Goal: Navigation & Orientation: Find specific page/section

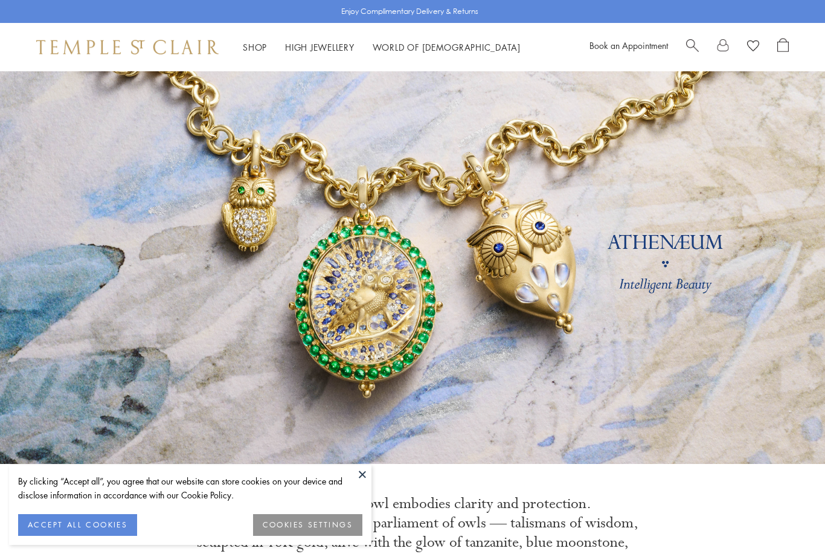
click at [694, 46] on span "Search" at bounding box center [692, 44] width 13 height 13
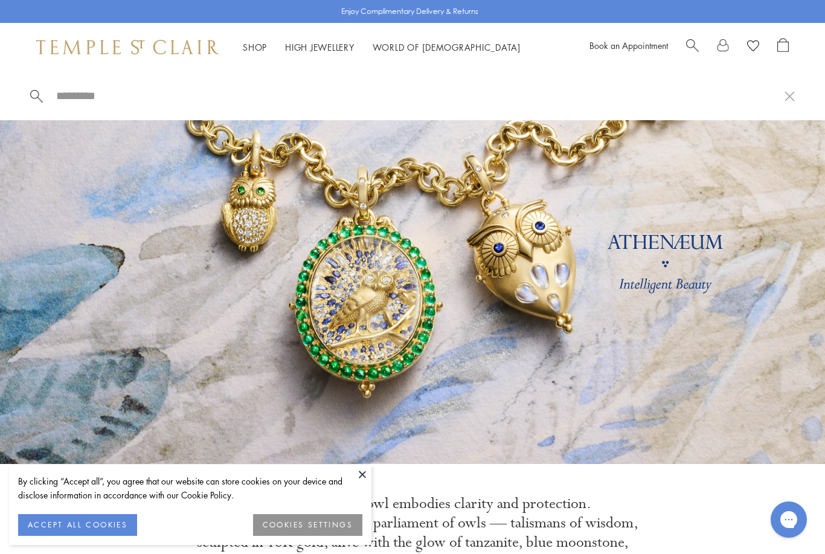
click at [164, 89] on input "search" at bounding box center [419, 96] width 729 height 14
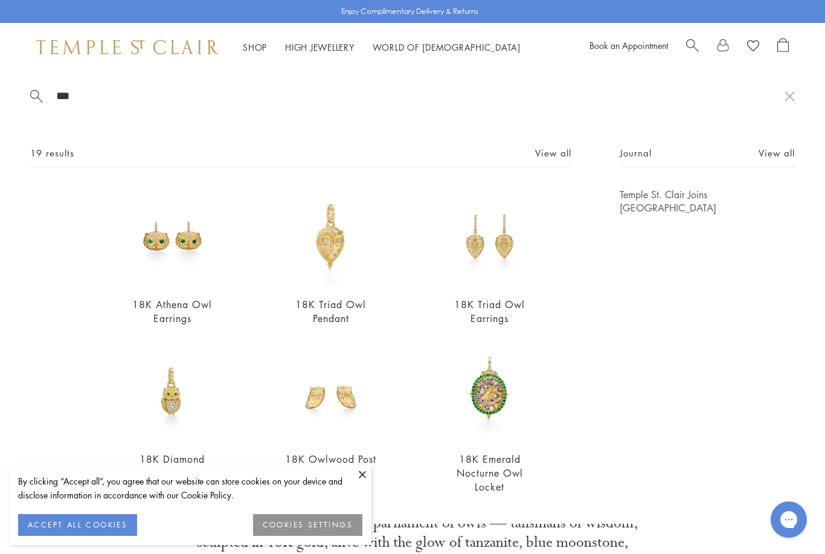
type input "***"
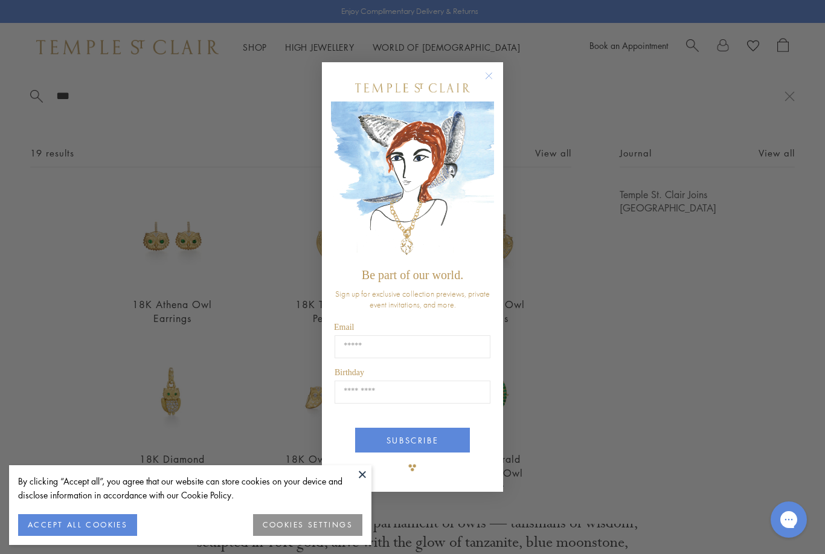
scroll to position [71, 0]
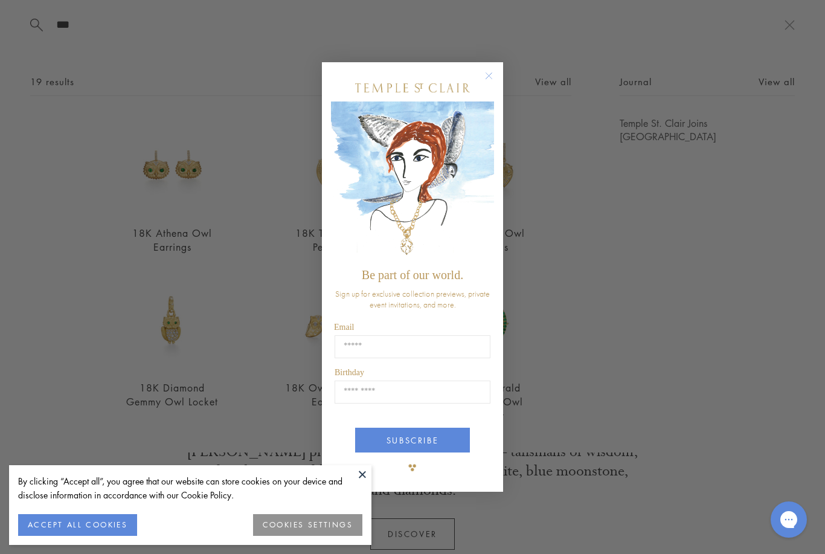
click at [485, 83] on circle "Close dialog" at bounding box center [489, 75] width 14 height 14
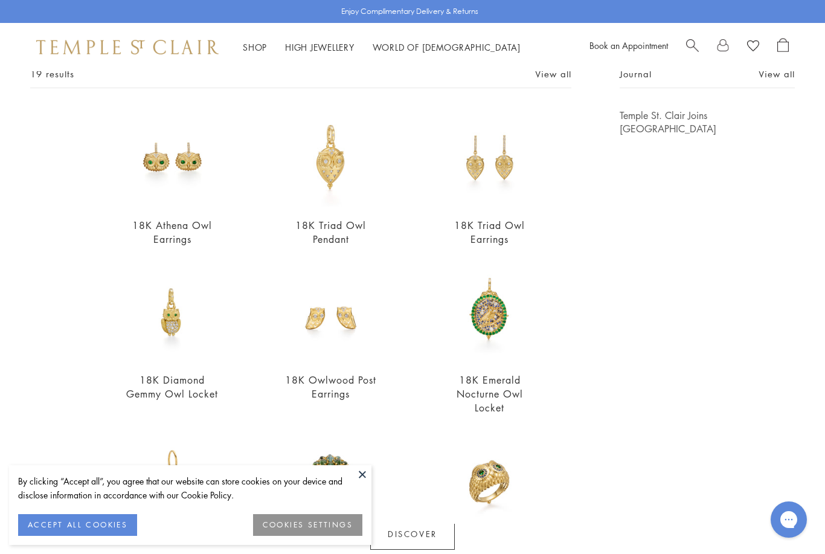
scroll to position [179, 0]
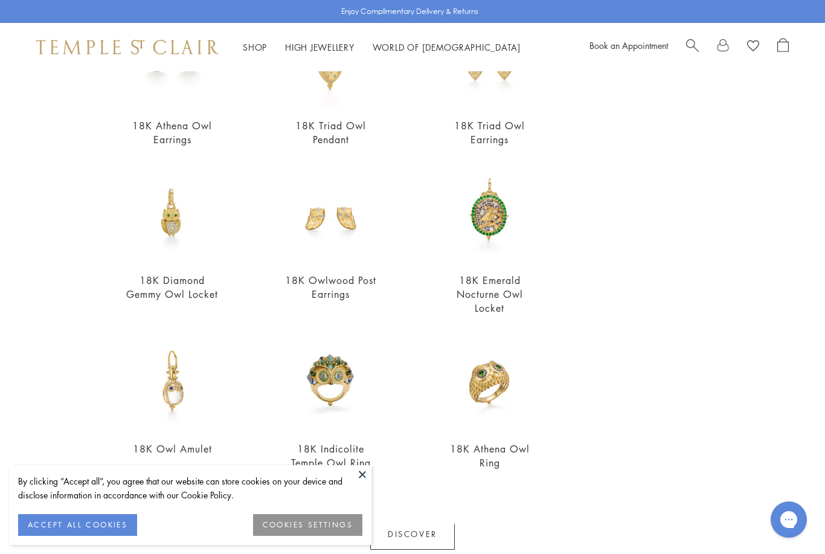
click at [354, 473] on button at bounding box center [362, 474] width 18 height 18
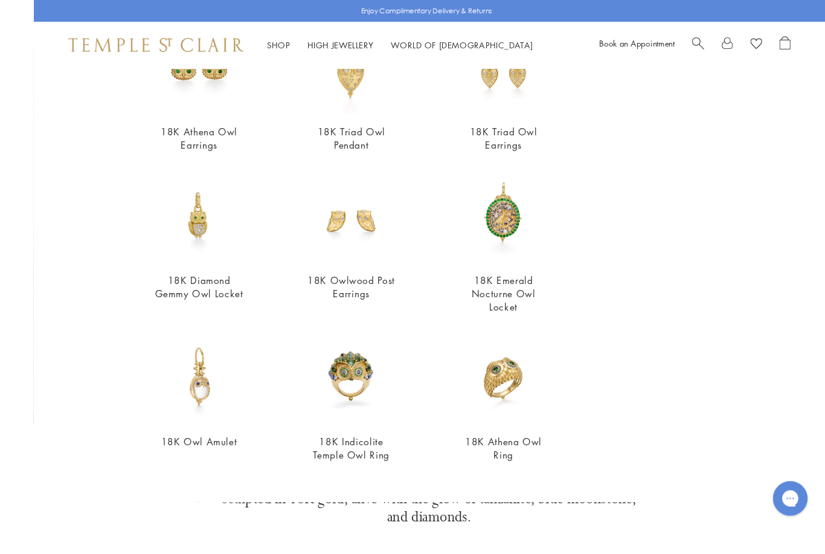
scroll to position [127, 0]
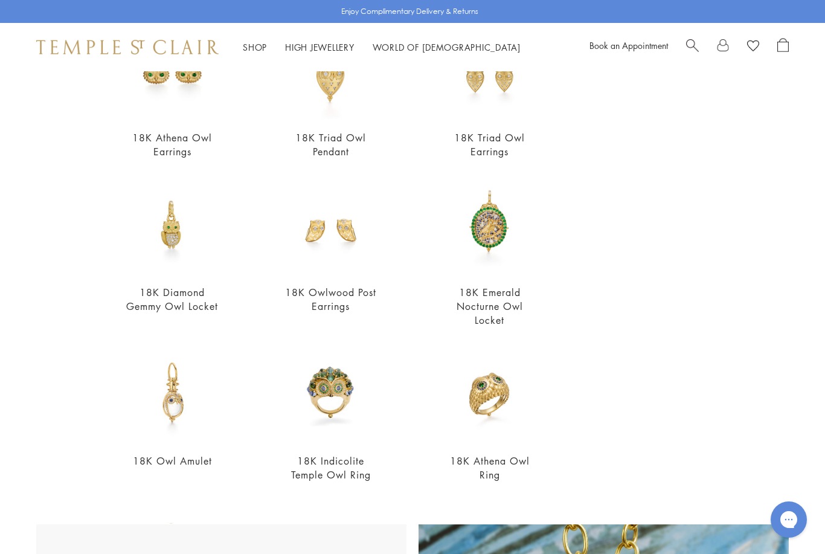
click at [324, 410] on img at bounding box center [331, 393] width 98 height 98
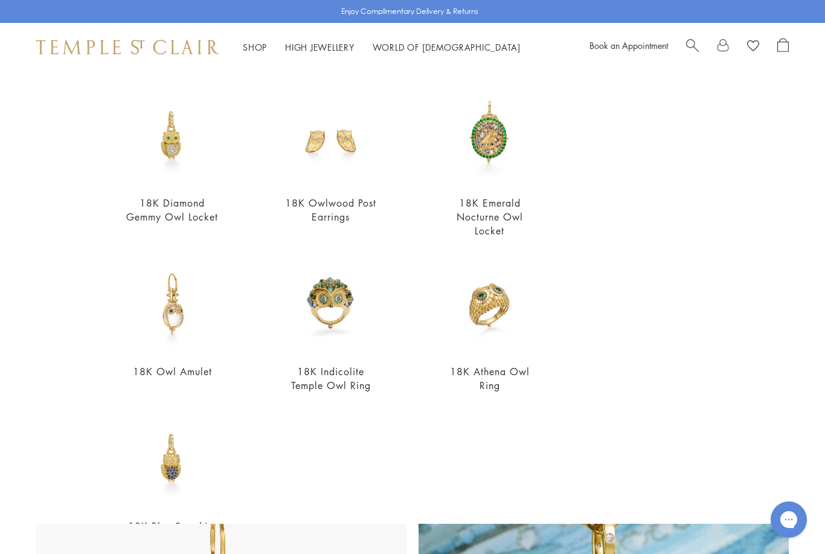
scroll to position [233, 0]
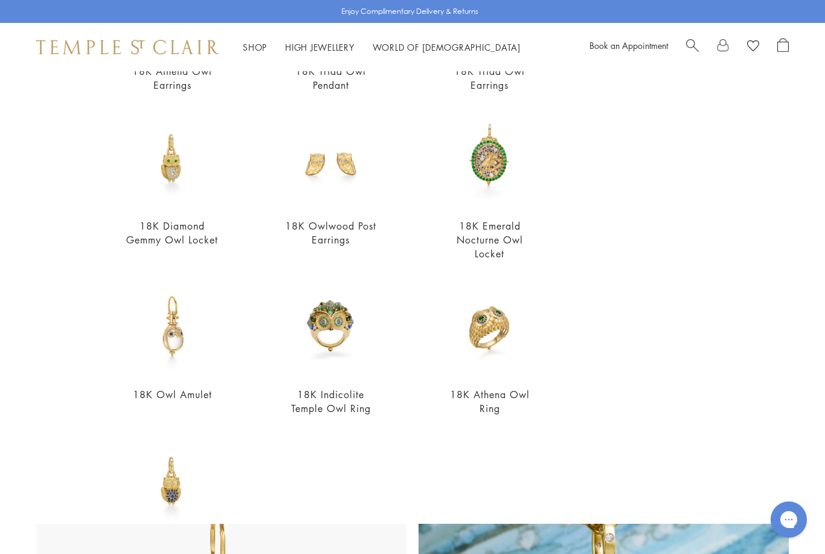
click at [471, 333] on img at bounding box center [489, 326] width 98 height 98
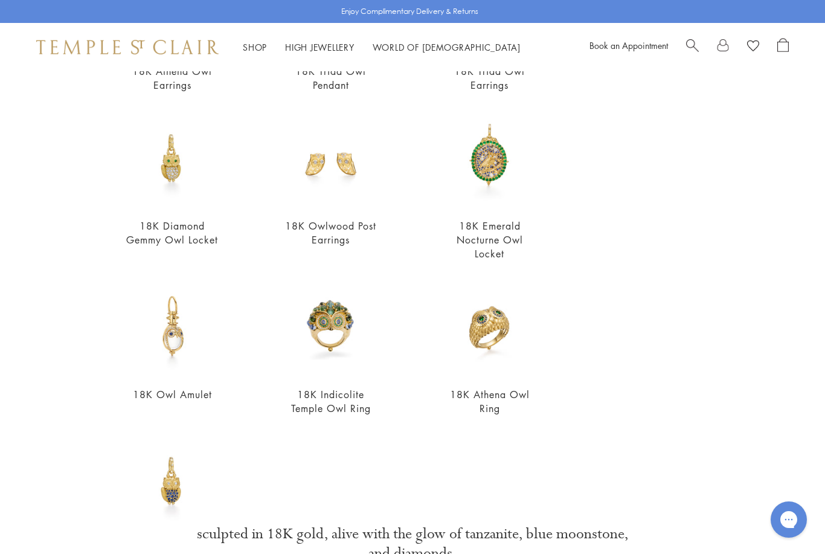
scroll to position [210, 0]
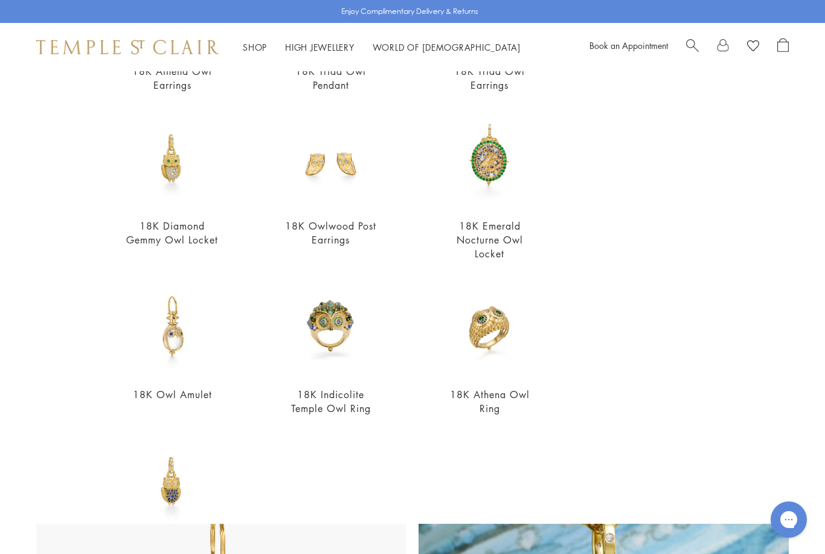
click at [180, 323] on img at bounding box center [172, 326] width 98 height 98
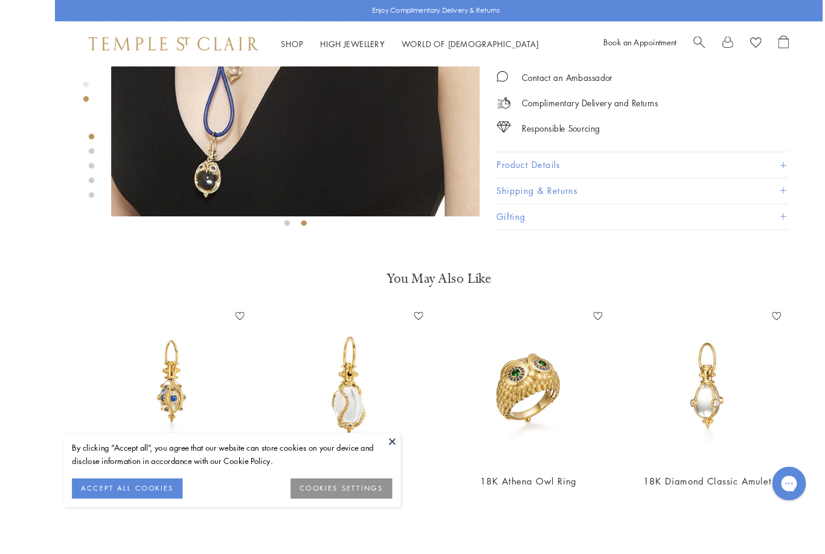
scroll to position [351, 0]
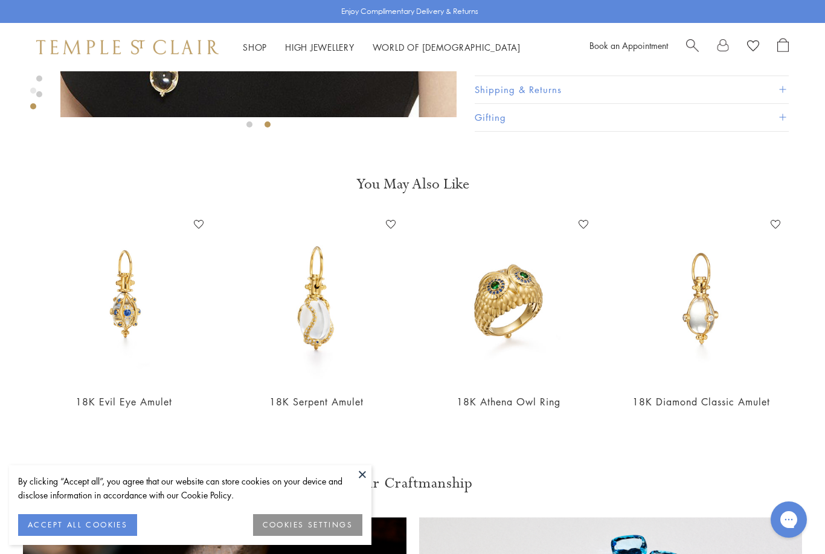
click at [118, 313] on img at bounding box center [124, 299] width 168 height 168
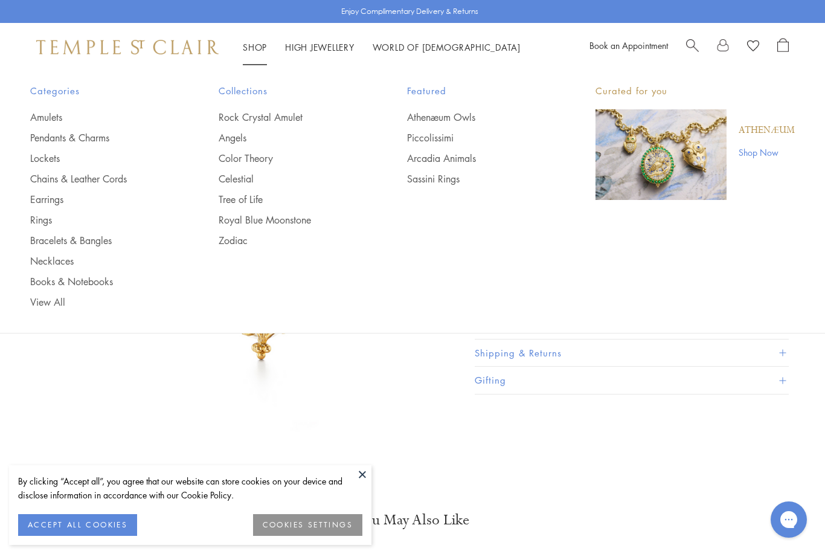
click at [40, 118] on link "Amulets" at bounding box center [100, 116] width 140 height 13
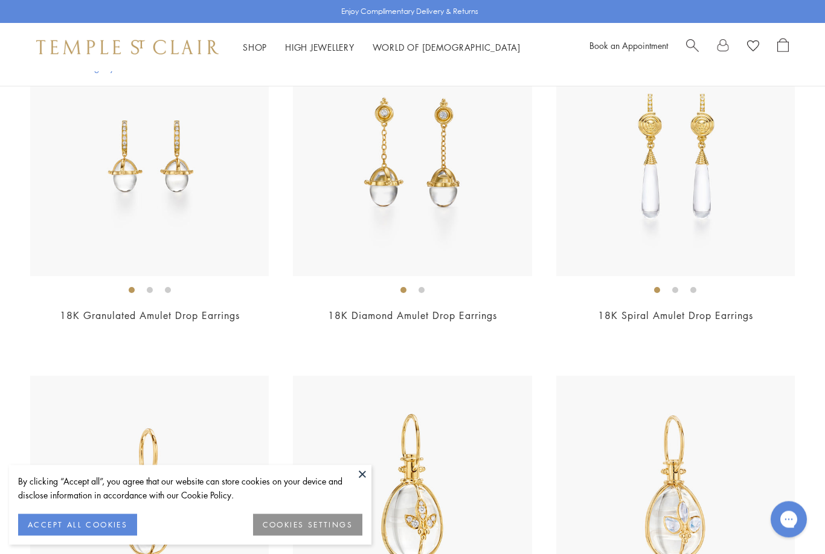
scroll to position [7288, 0]
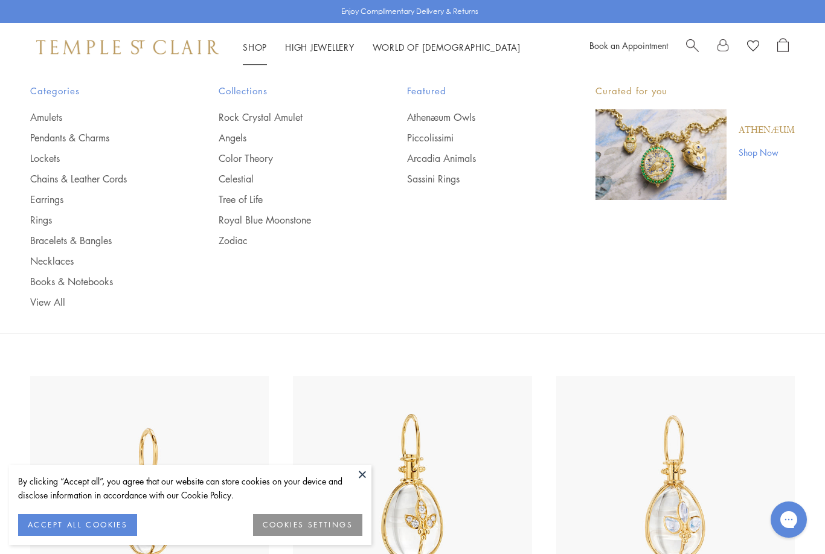
click at [48, 135] on link "Pendants & Charms" at bounding box center [100, 137] width 140 height 13
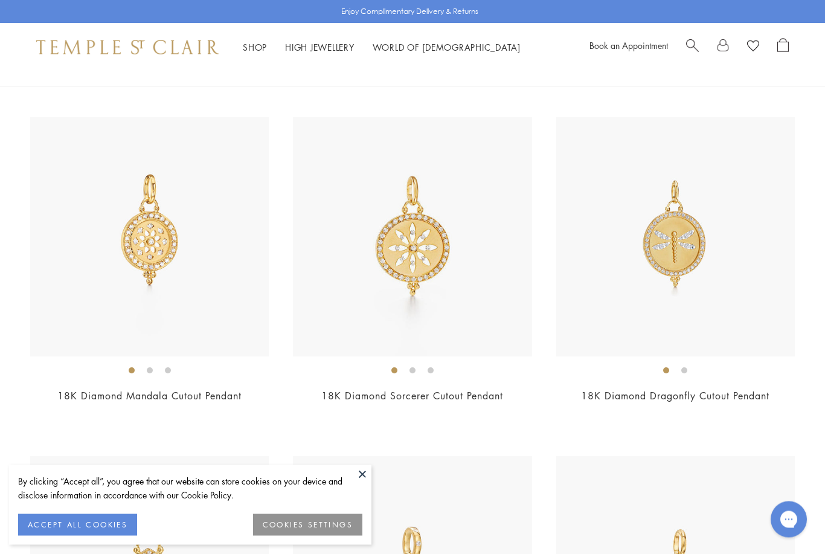
scroll to position [5855, 0]
